Goal: Task Accomplishment & Management: Manage account settings

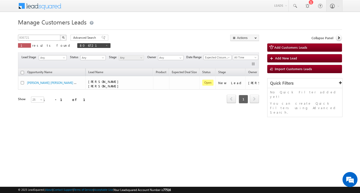
scroll to position [0, 20]
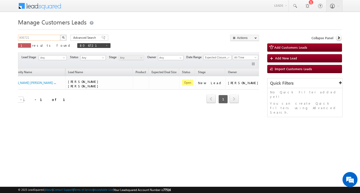
click at [45, 38] on input "806721" at bounding box center [39, 38] width 43 height 6
type input "Search Customers Leads"
click at [51, 38] on input "text" at bounding box center [39, 38] width 43 height 6
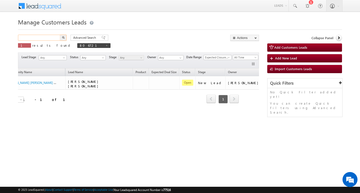
paste input "806762"
type input "806762"
click at [60, 35] on button "button" at bounding box center [63, 38] width 7 height 6
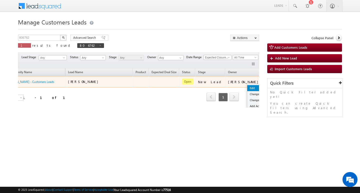
click at [248, 88] on link "Edit" at bounding box center [260, 88] width 25 height 6
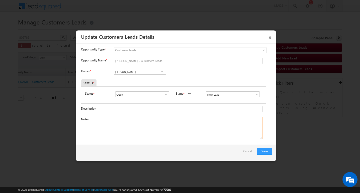
click at [173, 122] on textarea "Notes" at bounding box center [188, 128] width 149 height 23
click at [143, 76] on div "Owner * Vikas Halwai Vikas Halwai Vikas Halwai" at bounding box center [176, 73] width 191 height 8
click at [143, 73] on input "[PERSON_NAME]" at bounding box center [140, 72] width 52 height 6
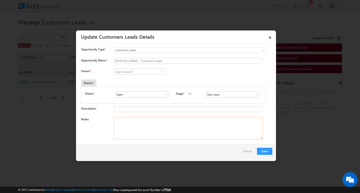
click at [166, 135] on textarea "Notes" at bounding box center [188, 128] width 149 height 23
paste textarea "Customer Name: [PERSON_NAME] / ag : 57/ job / mothe income 035k / worak expe : …"
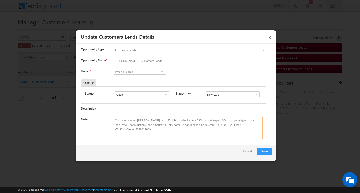
type textarea "Customer Name: [PERSON_NAME] / ag : 57/ job / mothe income 035k / worak expe : …"
click at [142, 70] on input at bounding box center [140, 72] width 52 height 6
click at [145, 72] on input at bounding box center [140, 72] width 52 height 6
paste input "[PERSON_NAME][EMAIL_ADDRESS][PERSON_NAME][DOMAIN_NAME]"
click at [133, 78] on link "Salim [EMAIL_ADDRESS][PERSON_NAME][DOMAIN_NAME]" at bounding box center [140, 80] width 52 height 10
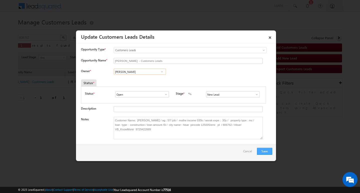
type input "[PERSON_NAME]"
click at [262, 150] on button "Save" at bounding box center [264, 151] width 15 height 7
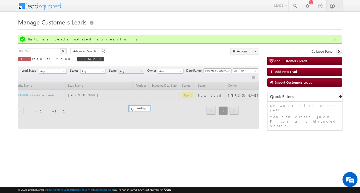
scroll to position [0, 12]
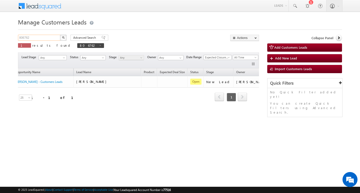
click at [32, 38] on input "806762" at bounding box center [39, 38] width 43 height 6
type input "Search Customers Leads"
click at [41, 37] on input "text" at bounding box center [39, 38] width 43 height 6
paste input "810341"
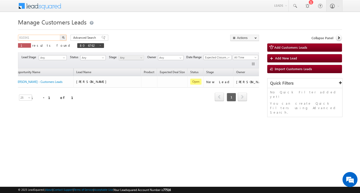
type input "810341"
click at [60, 35] on button "button" at bounding box center [63, 38] width 7 height 6
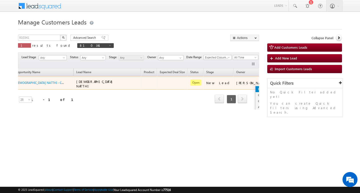
click at [256, 90] on link "Edit" at bounding box center [268, 89] width 25 height 6
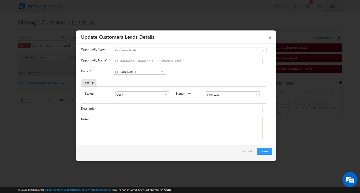
click at [166, 133] on textarea "Notes" at bounding box center [188, 128] width 149 height 23
click at [156, 72] on input "[PERSON_NAME]" at bounding box center [140, 72] width 52 height 6
click at [144, 128] on textarea "Notes" at bounding box center [188, 128] width 149 height 23
paste textarea "810341/RCS/ 9760394564/ Customer Name [PERSON_NAME] / ag :48/ job / mothe incom…"
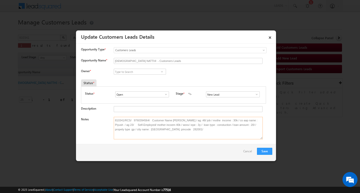
type textarea "810341/RCS/ 9760394564/ Customer Name [PERSON_NAME] / ag :48/ job / mothe incom…"
click at [144, 70] on input at bounding box center [140, 72] width 52 height 6
paste input "[PERSON_NAME][EMAIL_ADDRESS][DOMAIN_NAME]"
type input "[PERSON_NAME][EMAIL_ADDRESS][DOMAIN_NAME]"
click at [145, 71] on input "[PERSON_NAME][EMAIL_ADDRESS][DOMAIN_NAME]" at bounding box center [140, 72] width 52 height 6
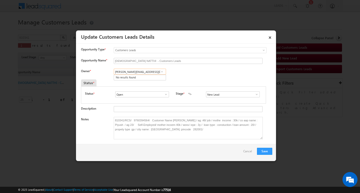
click at [145, 71] on input "[PERSON_NAME][EMAIL_ADDRESS][DOMAIN_NAME]" at bounding box center [140, 72] width 52 height 6
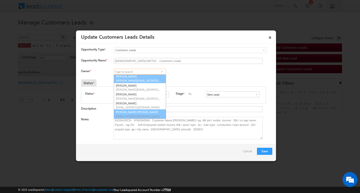
scroll to position [0, 0]
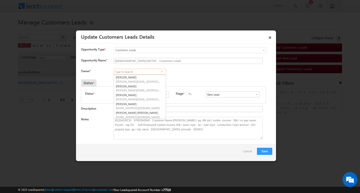
click at [131, 72] on input at bounding box center [140, 72] width 52 height 6
click at [132, 72] on input "riy" at bounding box center [140, 72] width 52 height 6
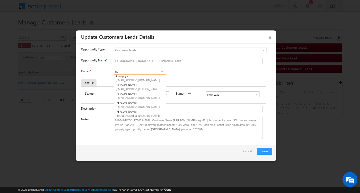
type input "riy"
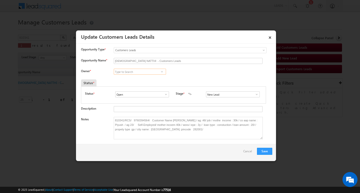
click at [128, 72] on input at bounding box center [140, 72] width 52 height 6
paste input "[PERSON_NAME]"
click at [124, 78] on link "[PERSON_NAME] [PERSON_NAME][EMAIL_ADDRESS][PERSON_NAME][DOMAIN_NAME]" at bounding box center [140, 80] width 52 height 10
type input "[PERSON_NAME]"
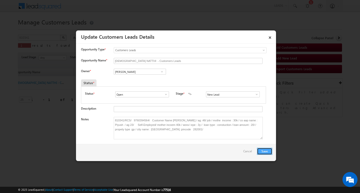
click at [263, 152] on button "Save" at bounding box center [264, 151] width 15 height 7
